Goal: Task Accomplishment & Management: Use online tool/utility

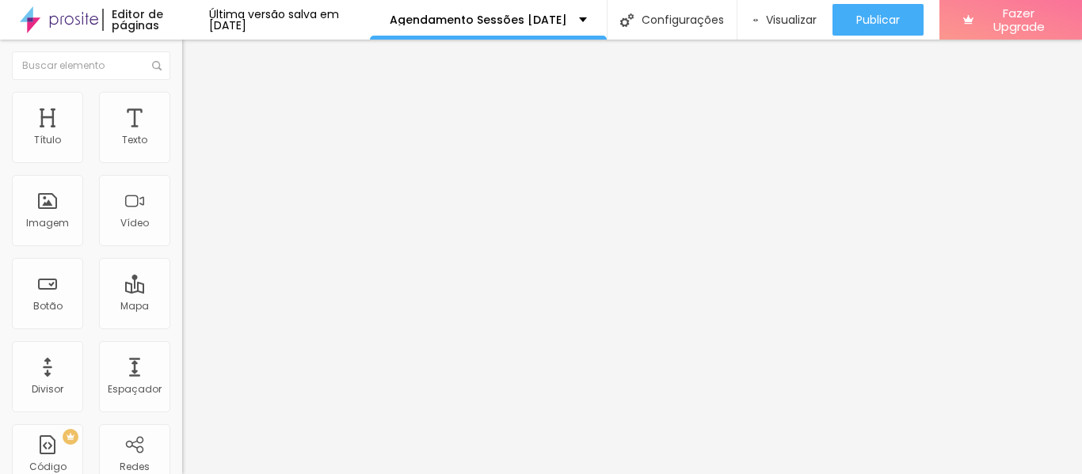
click at [196, 112] on span "Avançado" at bounding box center [222, 118] width 52 height 13
drag, startPoint x: 33, startPoint y: 103, endPoint x: 50, endPoint y: 109, distance: 17.8
click at [182, 92] on li "Conteúdo" at bounding box center [273, 84] width 182 height 16
click at [182, 160] on img at bounding box center [187, 165] width 10 height 10
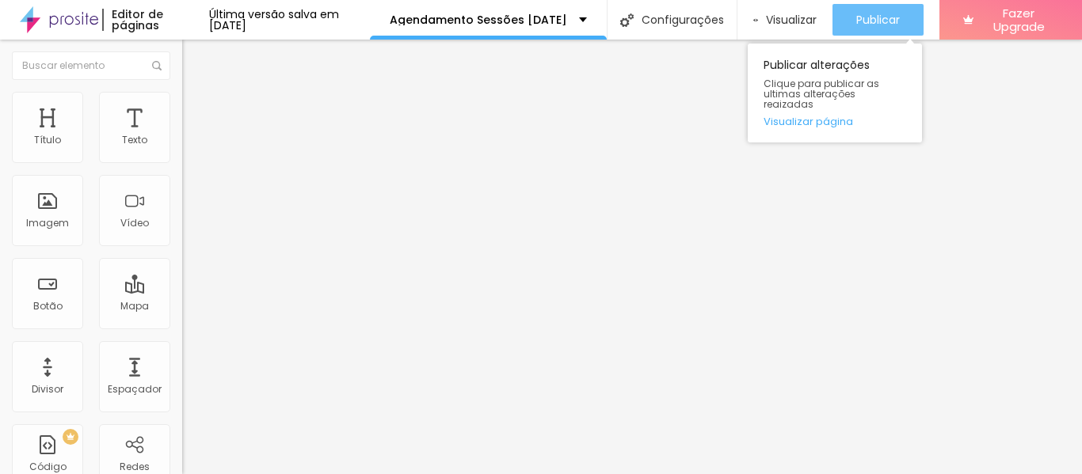
click at [900, 23] on span "Publicar" at bounding box center [878, 19] width 44 height 13
